Goal: Information Seeking & Learning: Learn about a topic

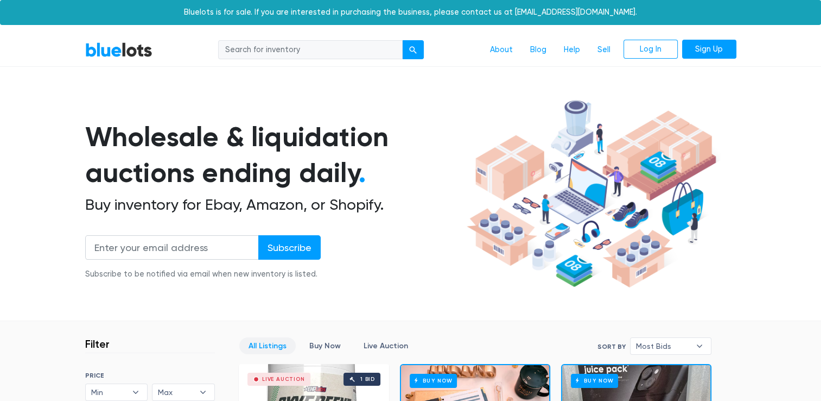
click at [303, 44] on input "search" at bounding box center [310, 50] width 185 height 20
type input "mobile"
click at [402, 40] on button "submit" at bounding box center [413, 50] width 22 height 20
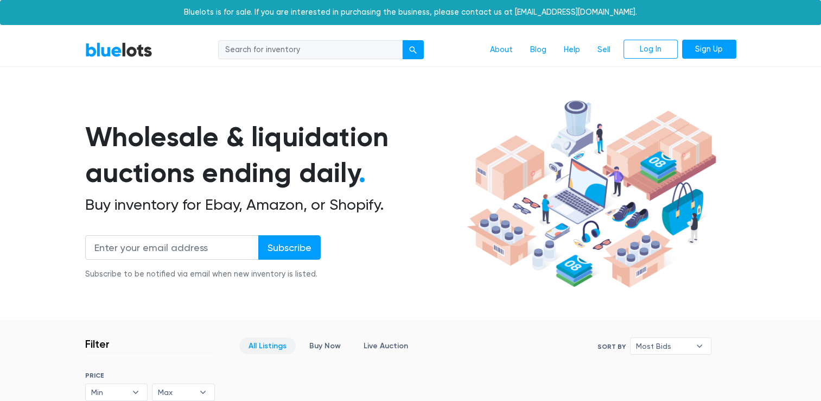
click at [347, 50] on input "search" at bounding box center [310, 50] width 185 height 20
type input "mobile"
click at [413, 53] on div "submit" at bounding box center [413, 50] width 8 height 8
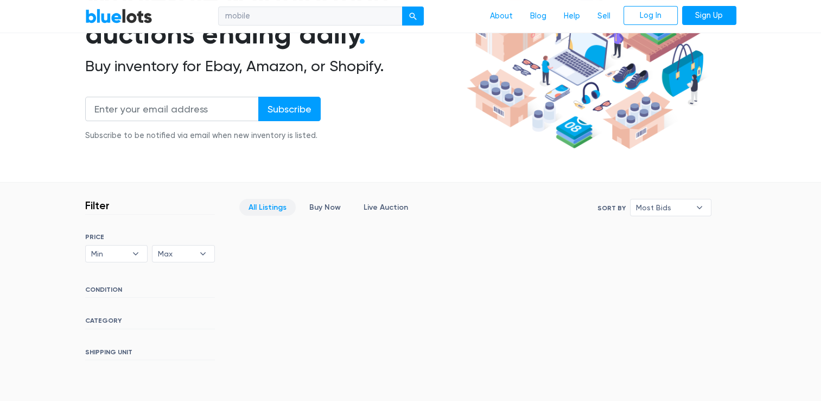
scroll to position [148, 0]
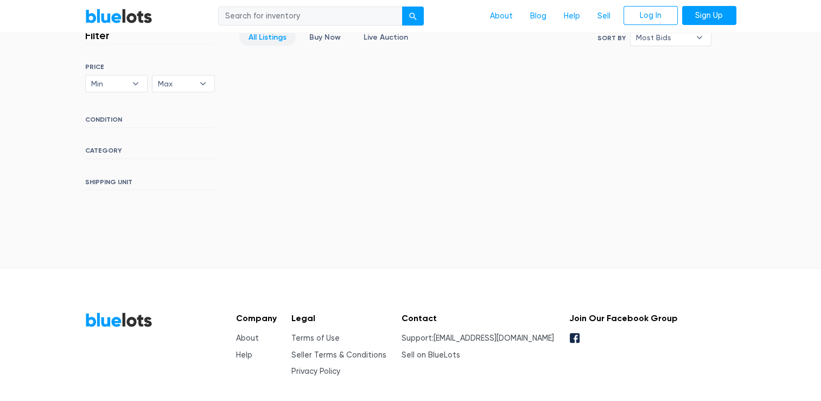
scroll to position [308, 0]
